Goal: Transaction & Acquisition: Purchase product/service

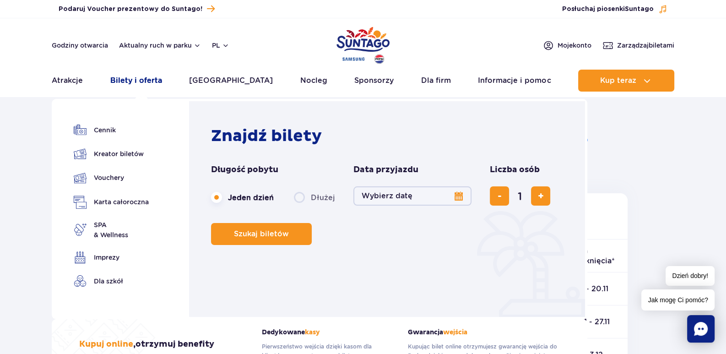
click at [139, 81] on link "Bilety i oferta" at bounding box center [136, 81] width 52 height 22
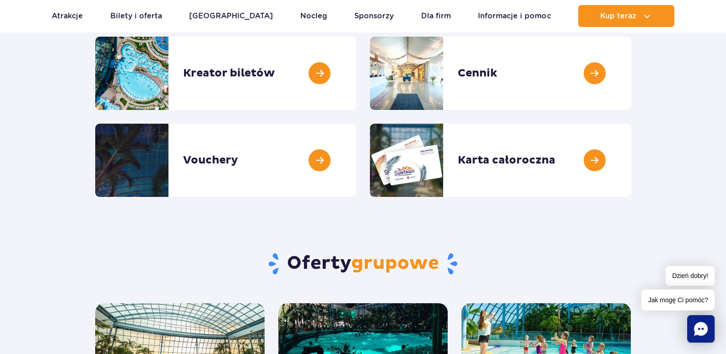
scroll to position [45, 0]
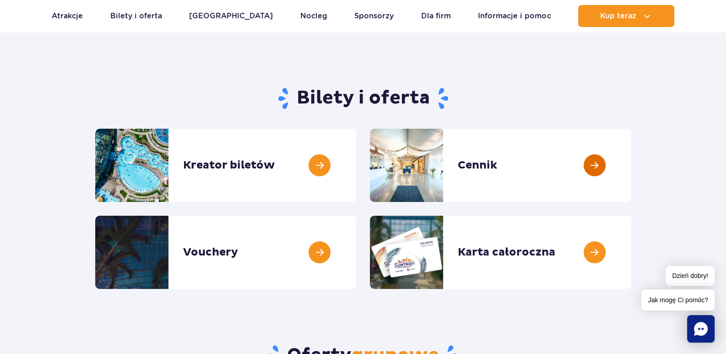
click at [631, 163] on link at bounding box center [631, 165] width 0 height 73
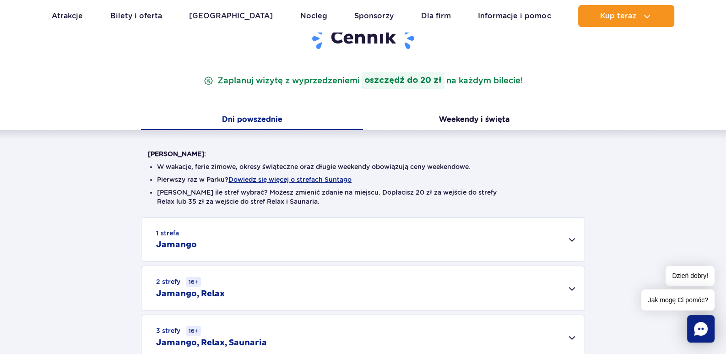
scroll to position [183, 0]
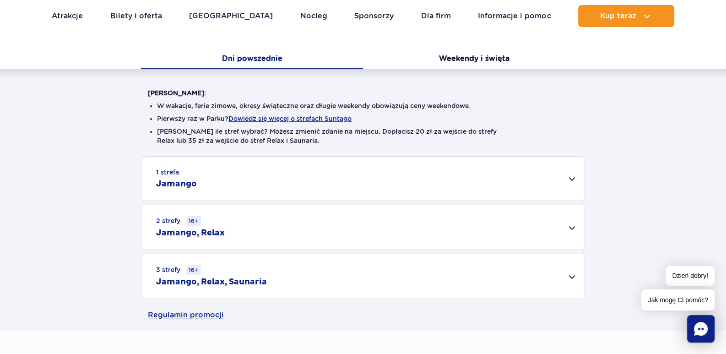
click at [571, 178] on div "1 strefa Jamango" at bounding box center [362, 178] width 443 height 44
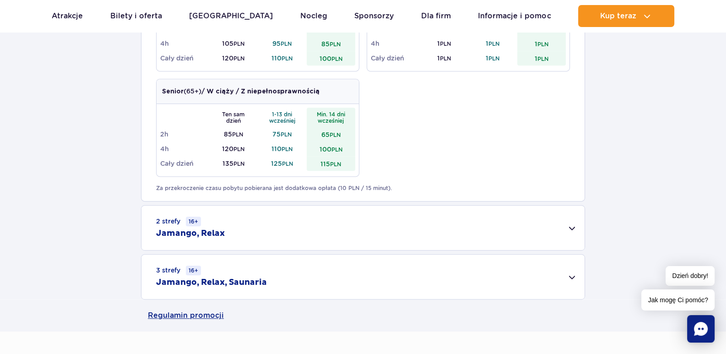
scroll to position [549, 0]
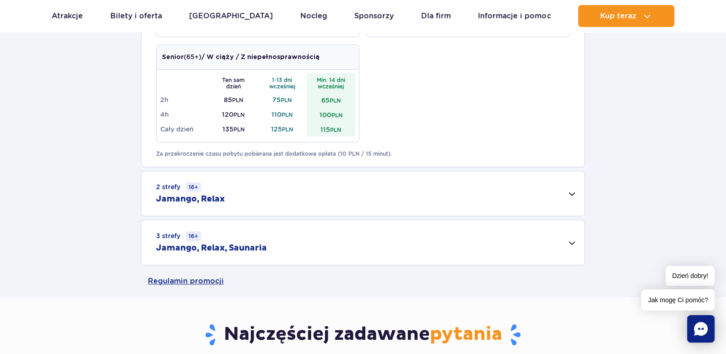
click at [571, 194] on div "2 strefy 16+ Jamango, Relax" at bounding box center [362, 193] width 443 height 44
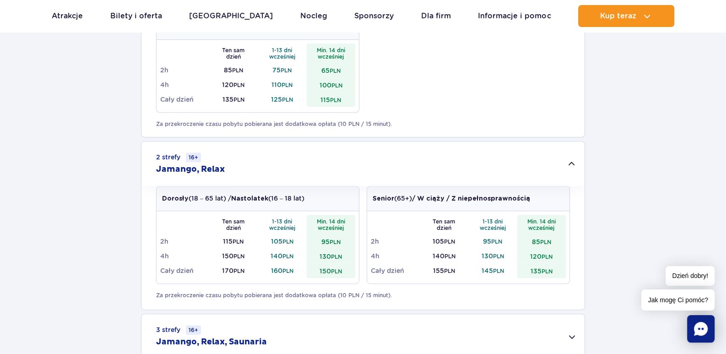
scroll to position [641, 0]
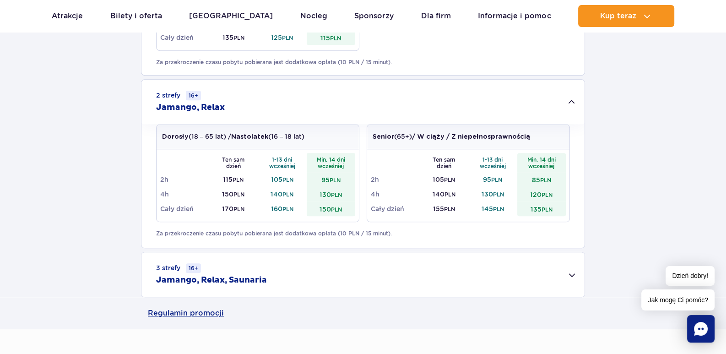
click at [573, 275] on div "3 strefy 16+ Jamango, Relax, Saunaria" at bounding box center [362, 274] width 443 height 44
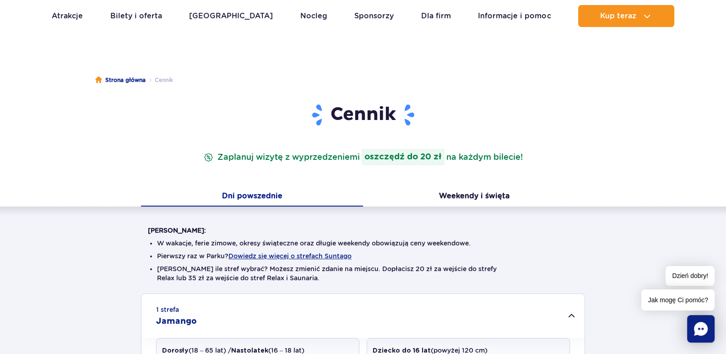
scroll to position [0, 0]
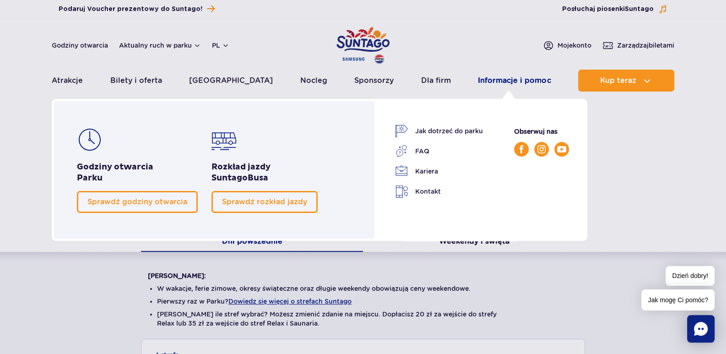
click at [509, 82] on link "Informacje i pomoc" at bounding box center [514, 81] width 73 height 22
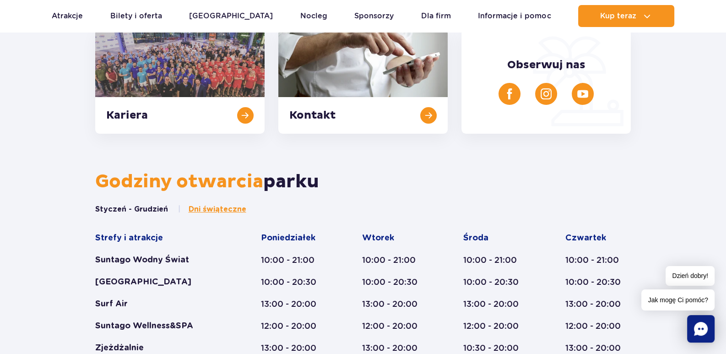
scroll to position [366, 0]
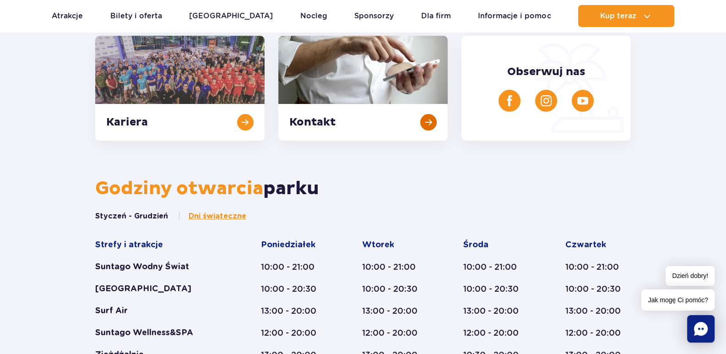
click at [428, 118] on link at bounding box center [362, 88] width 169 height 105
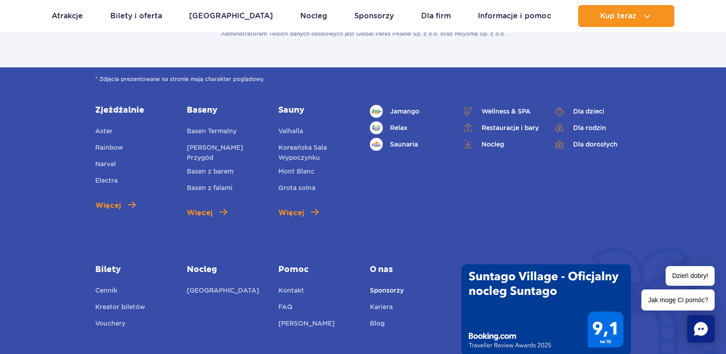
scroll to position [275, 0]
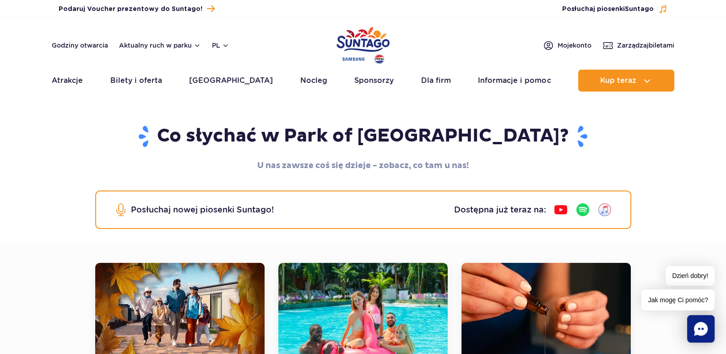
click at [704, 322] on rect "Chat" at bounding box center [700, 328] width 27 height 27
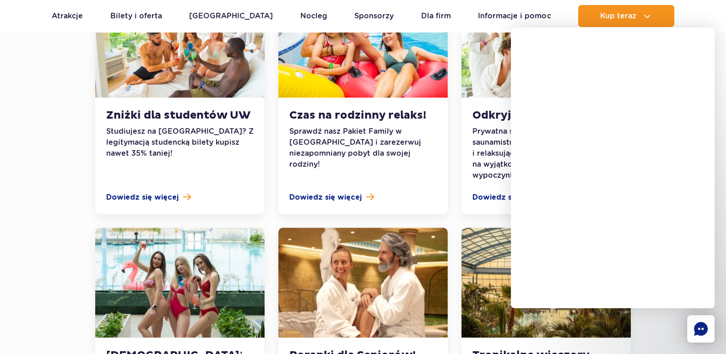
scroll to position [823, 0]
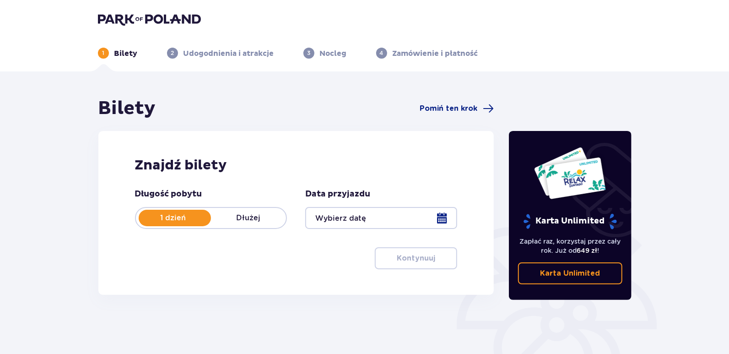
click at [441, 216] on div at bounding box center [381, 218] width 152 height 22
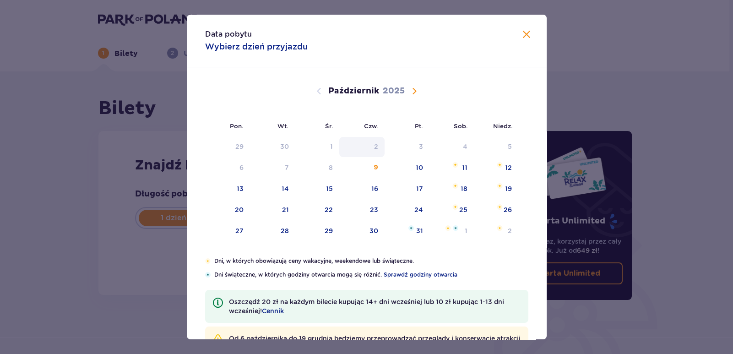
drag, startPoint x: 379, startPoint y: 166, endPoint x: 383, endPoint y: 142, distance: 24.6
click at [379, 166] on div "9" at bounding box center [361, 168] width 45 height 20
type input "09.10.25"
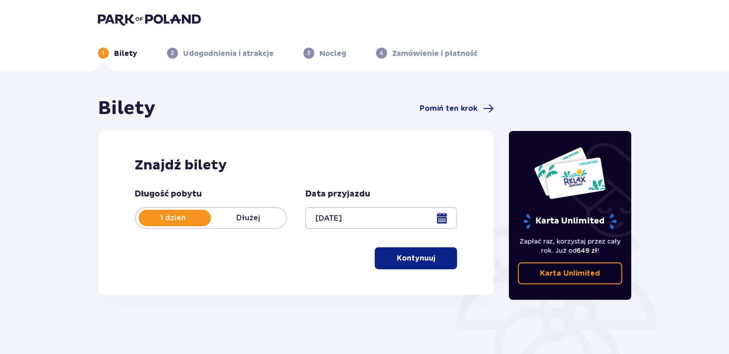
click at [408, 255] on p "Kontynuuj" at bounding box center [416, 258] width 38 height 10
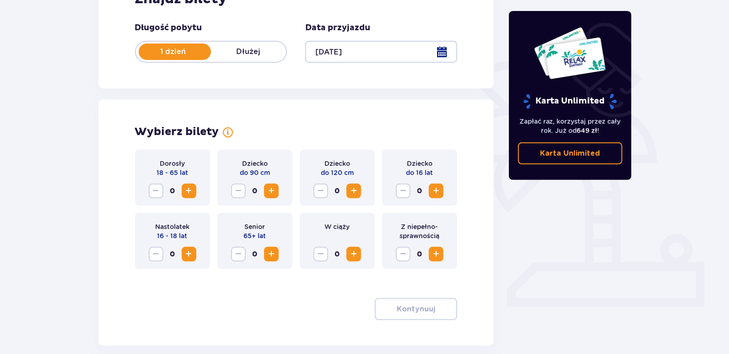
scroll to position [212, 0]
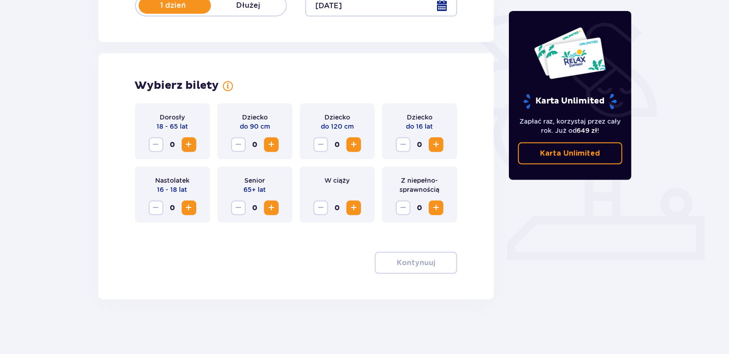
click at [435, 145] on span "Zwiększ" at bounding box center [436, 144] width 11 height 11
click at [414, 261] on p "Kontynuuj" at bounding box center [416, 263] width 38 height 10
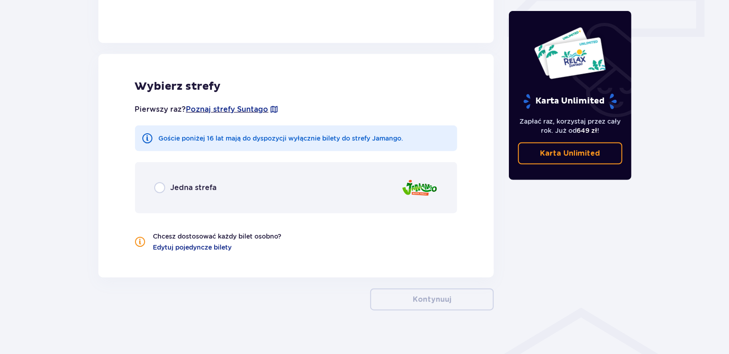
scroll to position [447, 0]
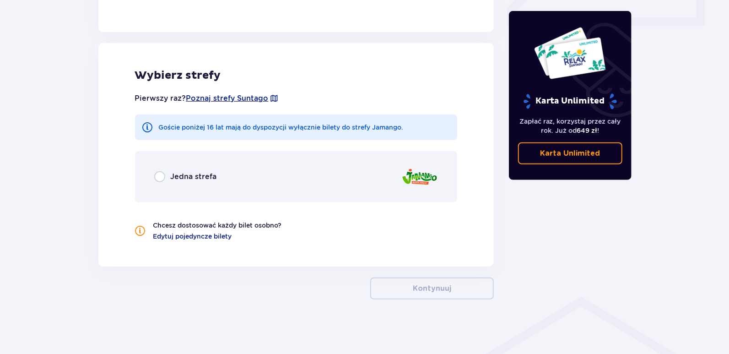
click at [161, 175] on input "radio" at bounding box center [159, 176] width 11 height 11
radio input "true"
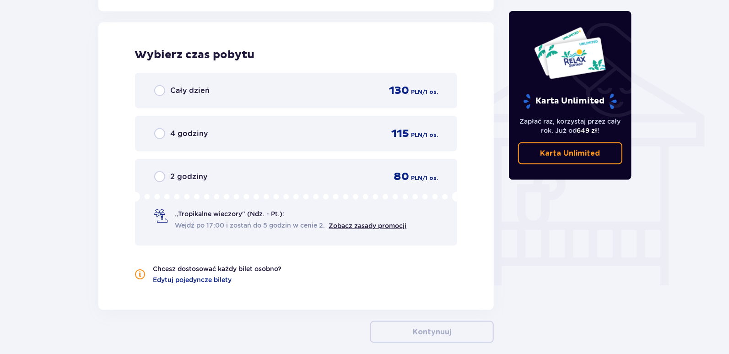
scroll to position [702, 0]
click at [161, 173] on input "radio" at bounding box center [159, 176] width 11 height 11
radio input "true"
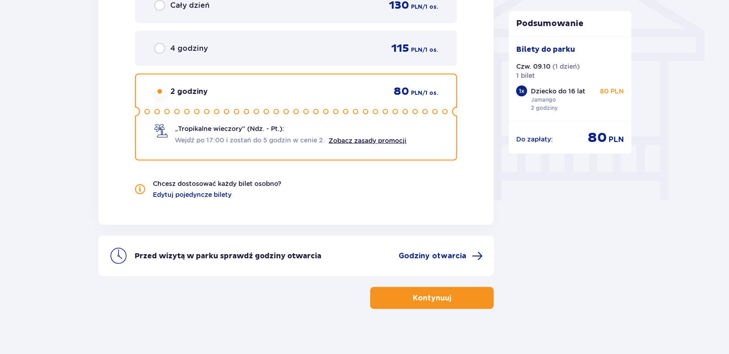
scroll to position [788, 0]
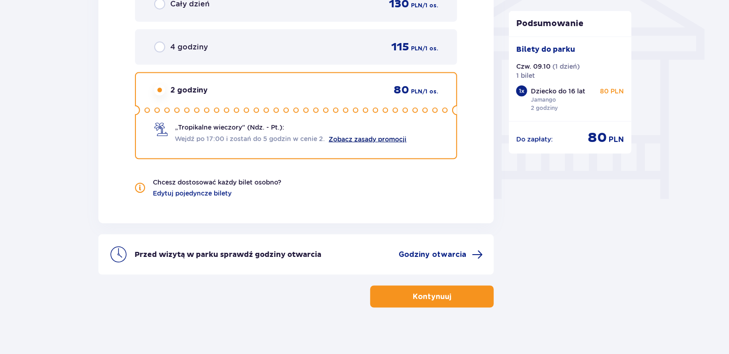
click at [375, 138] on link "Zobacz zasady promocji" at bounding box center [368, 138] width 78 height 7
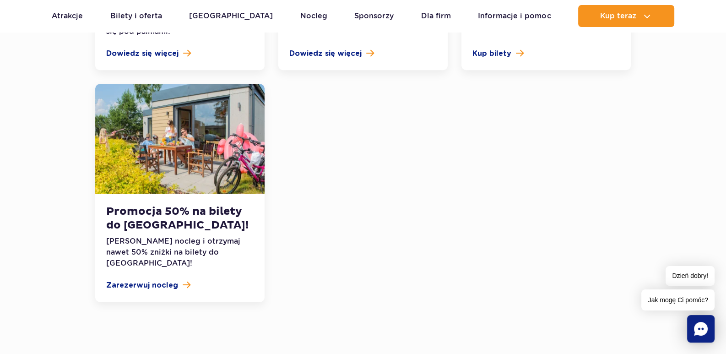
scroll to position [1190, 0]
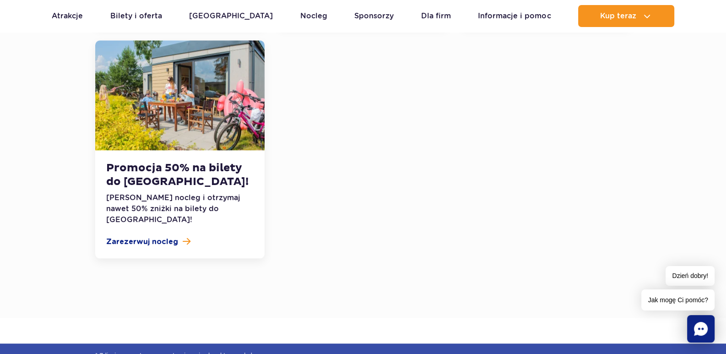
click at [701, 326] on icon "Chat" at bounding box center [701, 329] width 14 height 14
